Goal: Browse casually

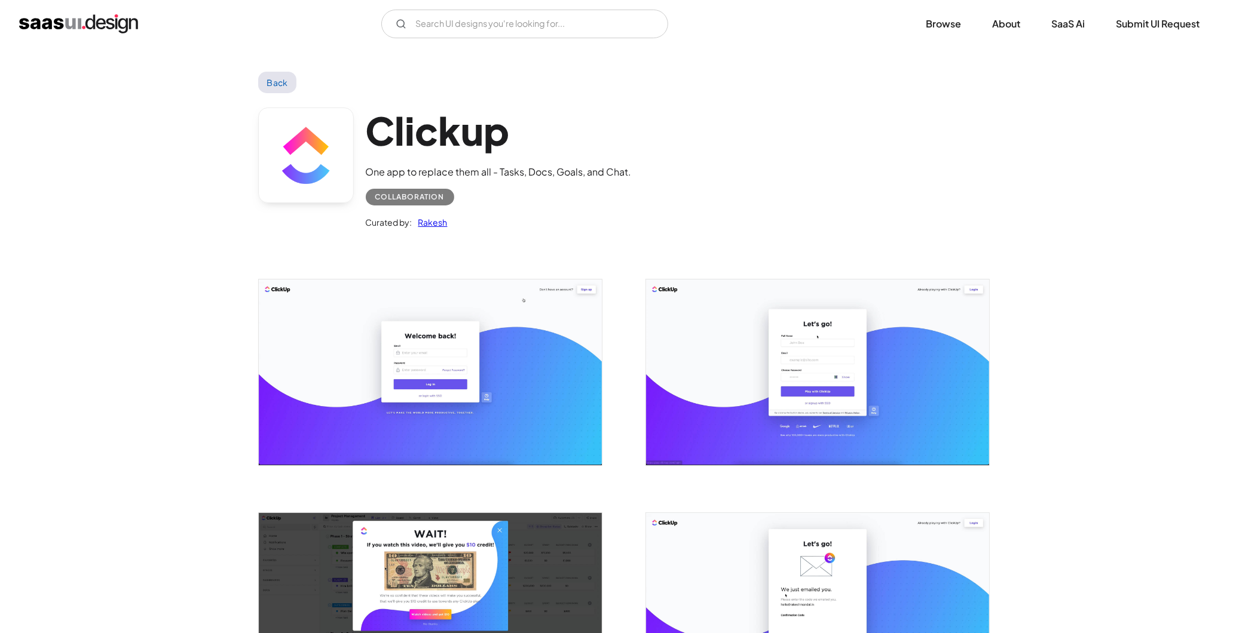
click at [266, 79] on link "Back" at bounding box center [277, 83] width 39 height 22
click at [106, 31] on img "home" at bounding box center [78, 23] width 119 height 19
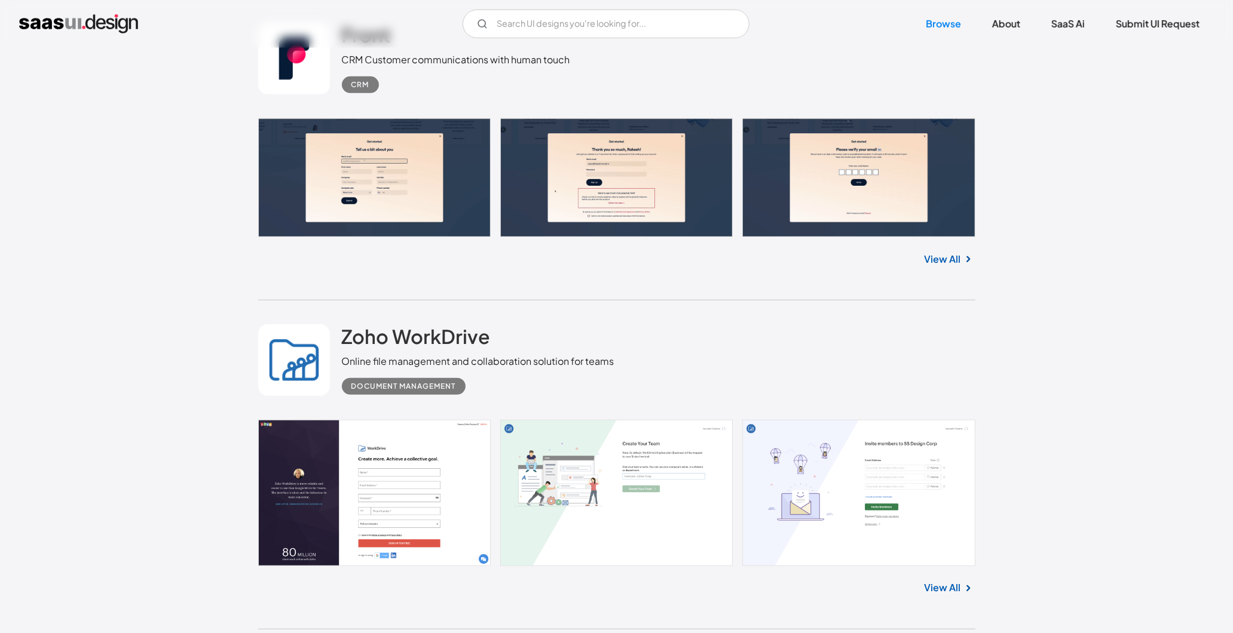
scroll to position [7981, 0]
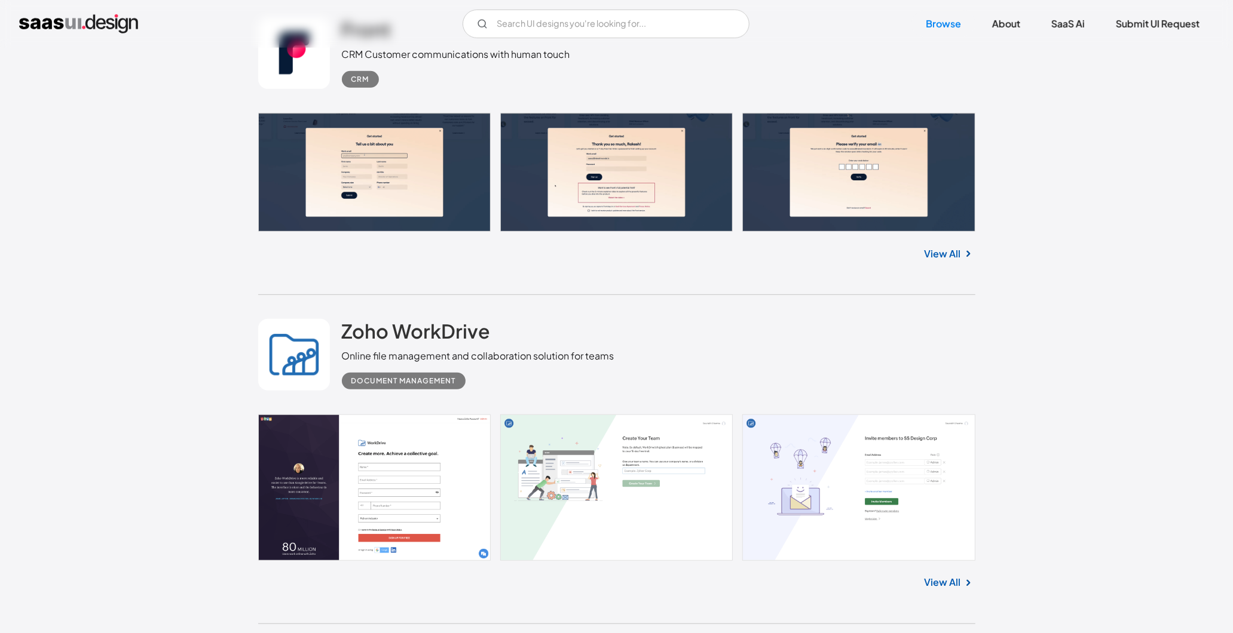
click at [817, 1] on div "V7 Labs Gen AI Application Design Best-in-class data labeling tool. GenAI Close…" at bounding box center [616, 24] width 1233 height 48
